Goal: Task Accomplishment & Management: Complete application form

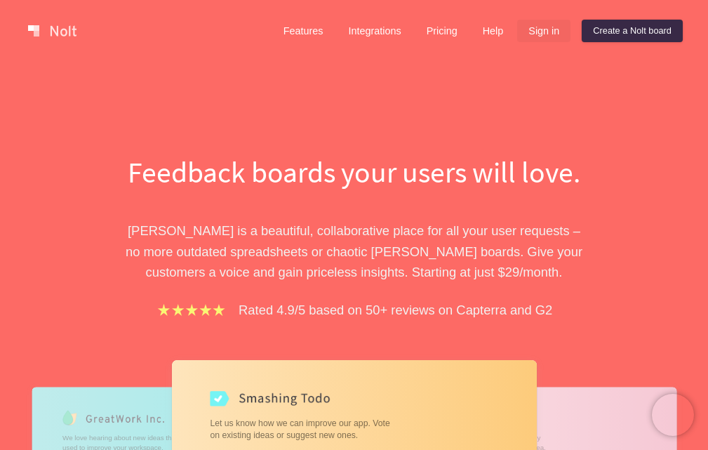
click at [549, 34] on link "Sign in" at bounding box center [543, 31] width 53 height 22
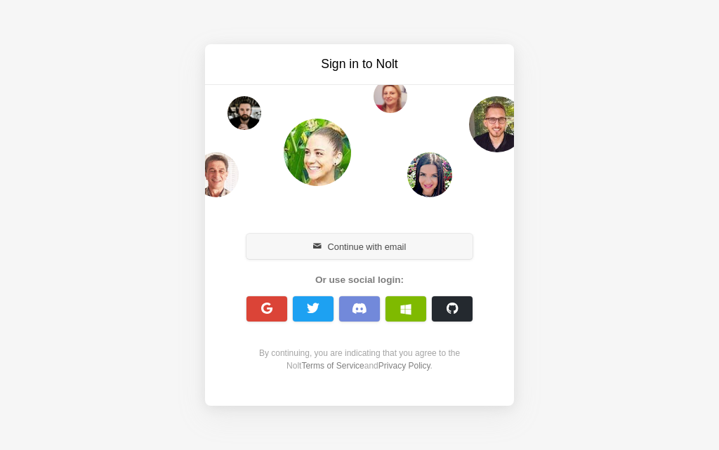
click at [372, 250] on button "Continue with email" at bounding box center [359, 246] width 226 height 25
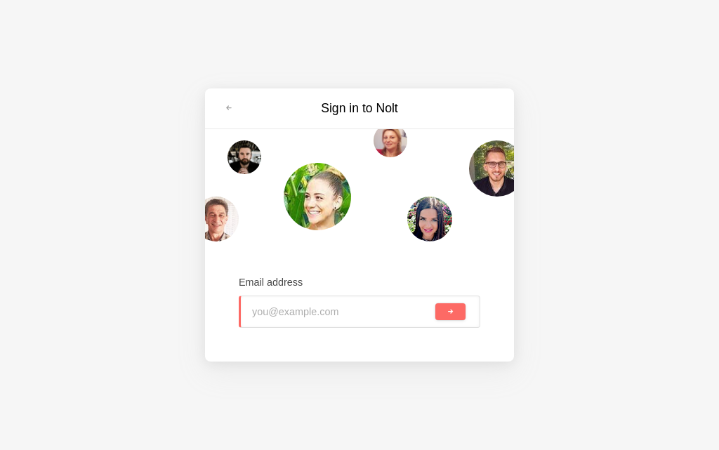
type input "[EMAIL_ADDRESS][DOMAIN_NAME]"
click at [463, 317] on button "submit" at bounding box center [450, 311] width 30 height 17
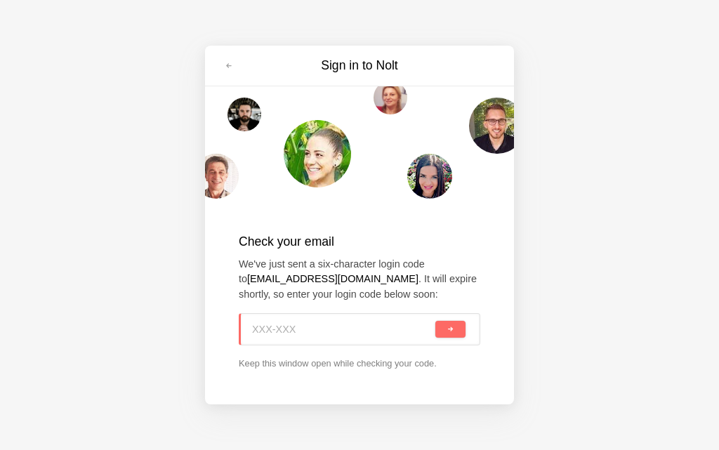
paste input "HHU-VNX"
type input "HHU-VNX"
click at [458, 326] on button "submit" at bounding box center [450, 329] width 30 height 17
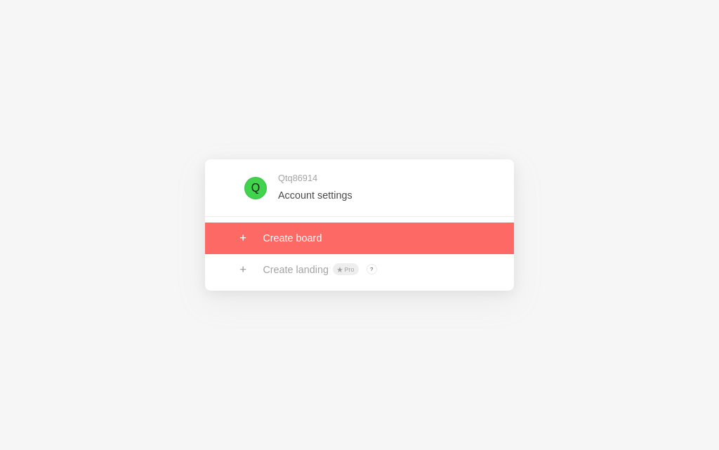
click at [322, 238] on link at bounding box center [359, 237] width 309 height 31
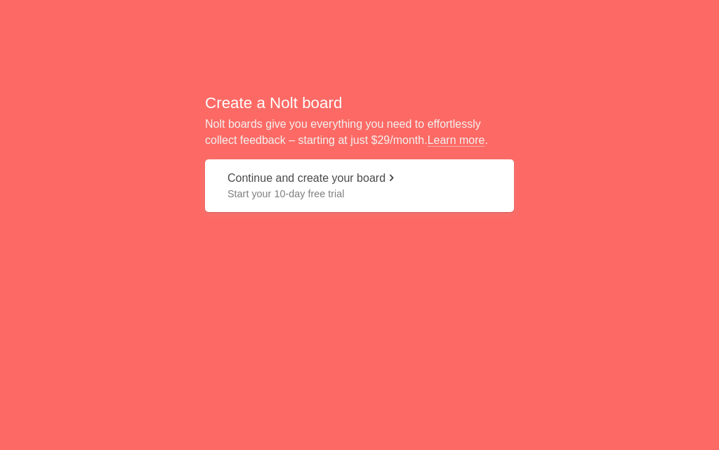
click at [307, 185] on button "Continue and create your board Start your 10-day free trial" at bounding box center [359, 185] width 309 height 53
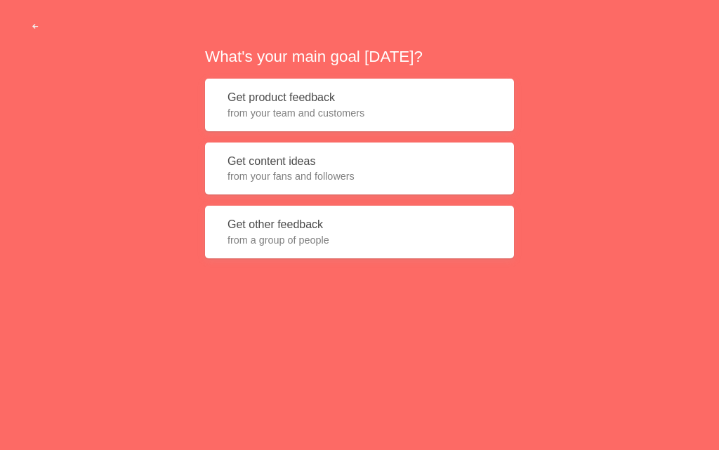
click at [301, 174] on span "from your fans and followers" at bounding box center [359, 176] width 264 height 14
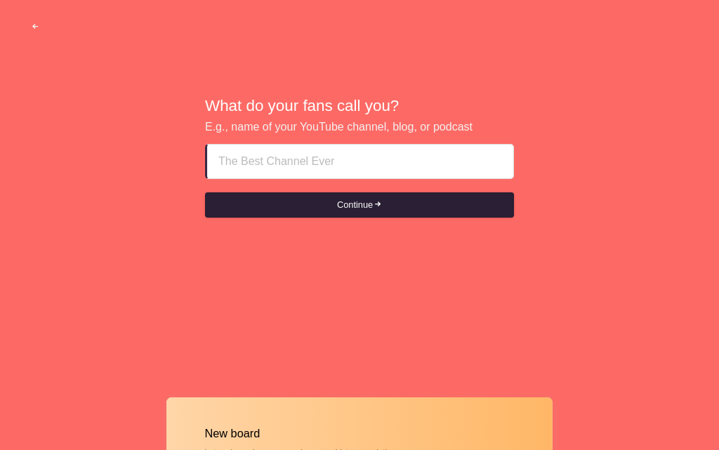
paste input "Abu dhabi call girls agency **$! +971569636398 **"
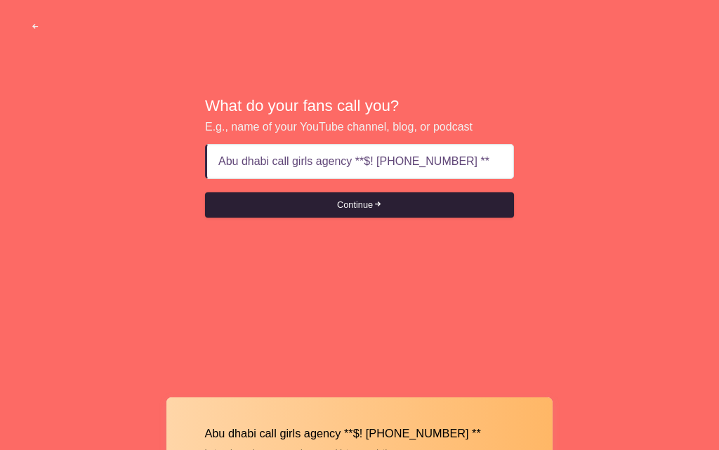
click at [369, 199] on button "Continue" at bounding box center [359, 204] width 309 height 25
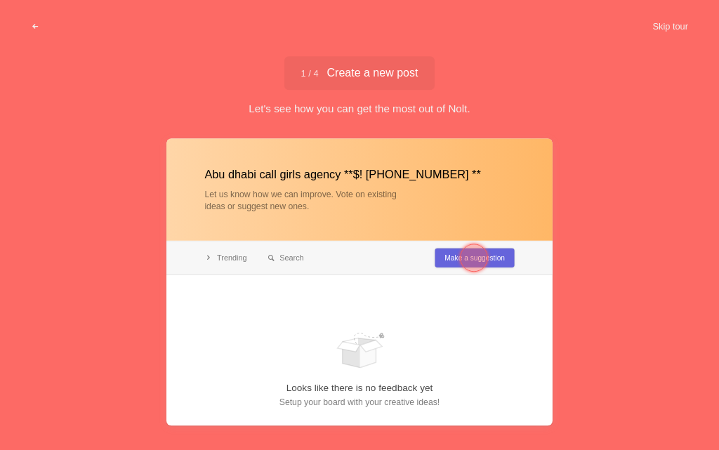
type input "Abu dhabi call girls agency **$! +971569636398 **"
click at [461, 254] on div at bounding box center [474, 258] width 28 height 28
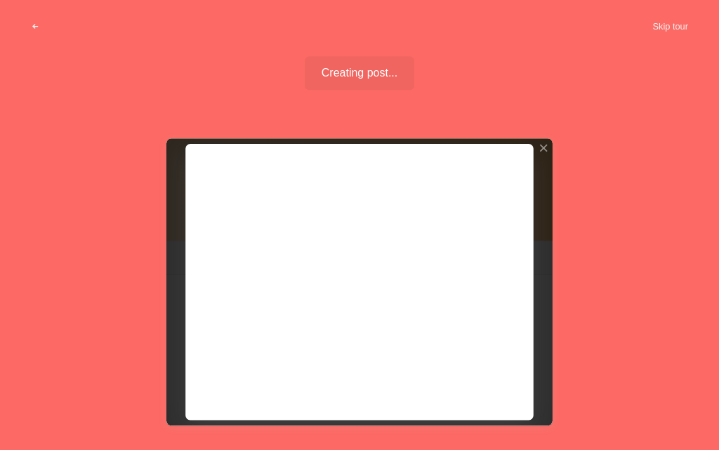
click at [543, 142] on div at bounding box center [359, 281] width 386 height 287
click at [543, 149] on div at bounding box center [543, 148] width 10 height 10
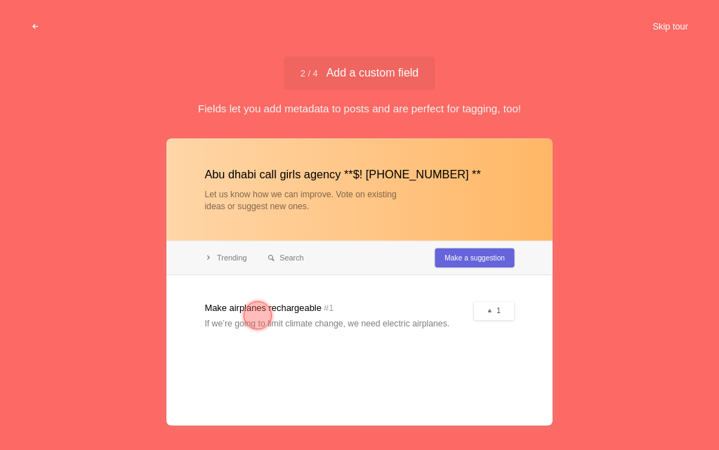
click at [663, 25] on button "Skip tour" at bounding box center [669, 26] width 69 height 25
